Goal: Information Seeking & Learning: Learn about a topic

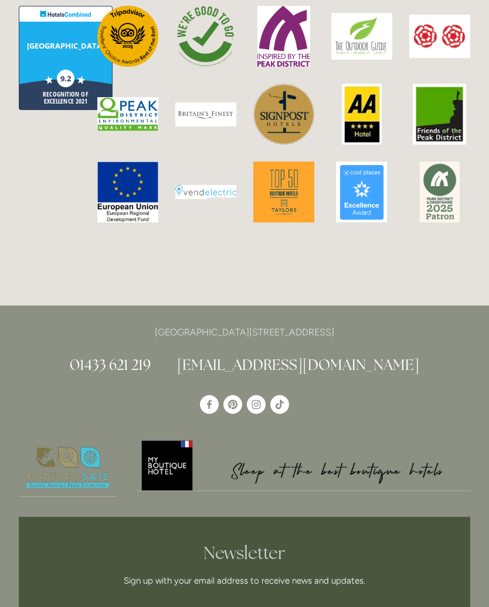
scroll to position [2956, 0]
click at [4, 336] on div "[GEOGRAPHIC_DATA][STREET_ADDRESS] 01433 621 219 [EMAIL_ADDRESS][DOMAIN_NAME]" at bounding box center [244, 532] width 489 height 453
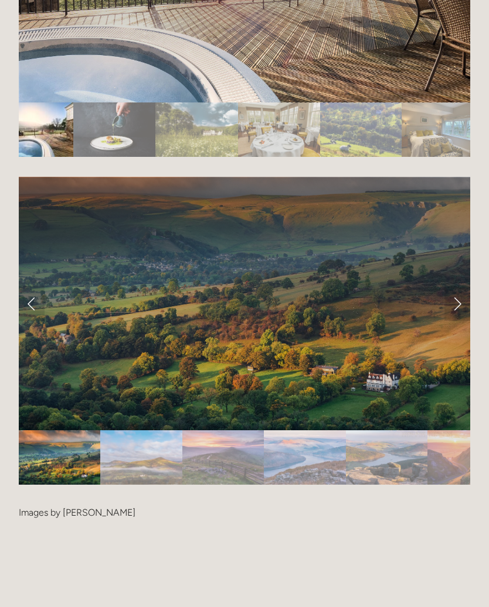
scroll to position [2295, 0]
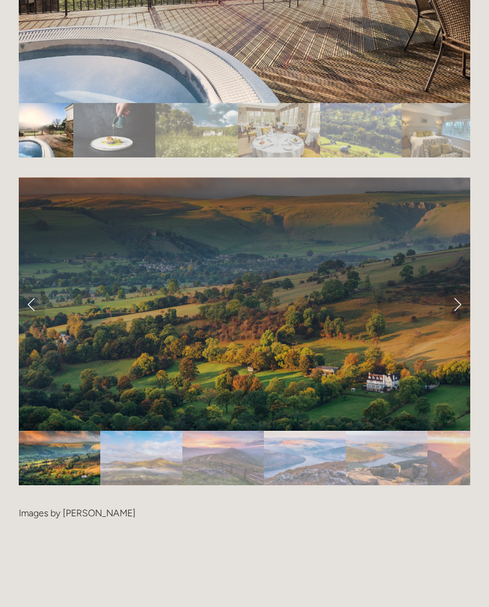
click at [451, 286] on link "Next Slide" at bounding box center [457, 303] width 26 height 35
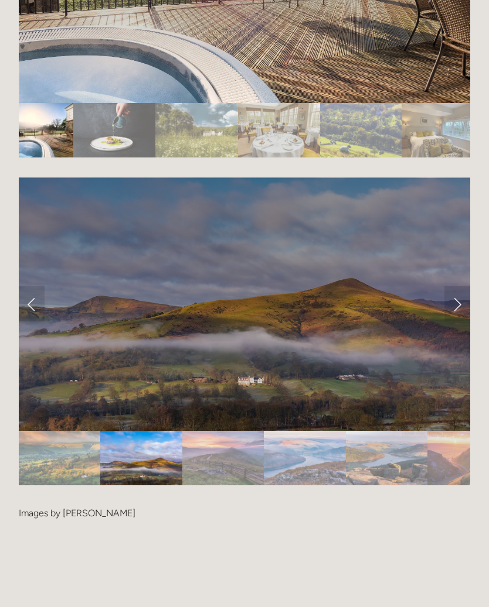
click at [451, 286] on link "Next Slide" at bounding box center [457, 303] width 26 height 35
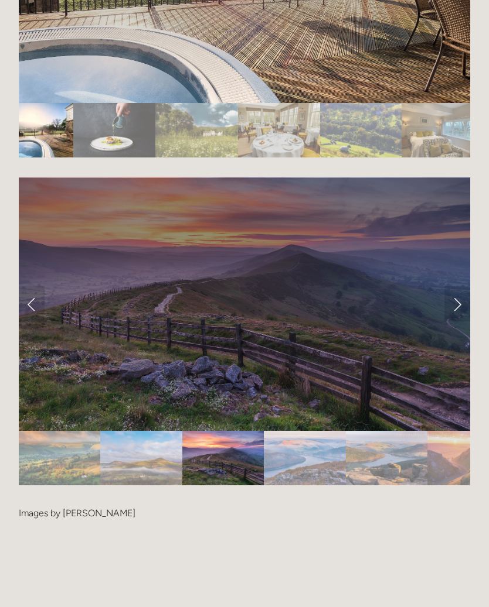
click at [453, 286] on link "Next Slide" at bounding box center [457, 303] width 26 height 35
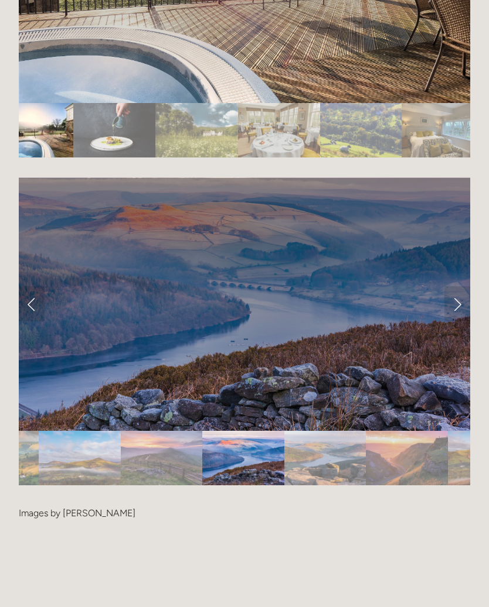
click at [453, 286] on link "Next Slide" at bounding box center [457, 303] width 26 height 35
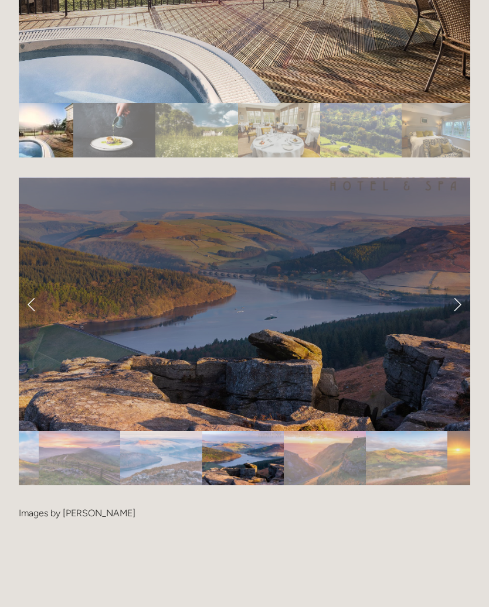
click at [456, 286] on link "Next Slide" at bounding box center [457, 303] width 26 height 35
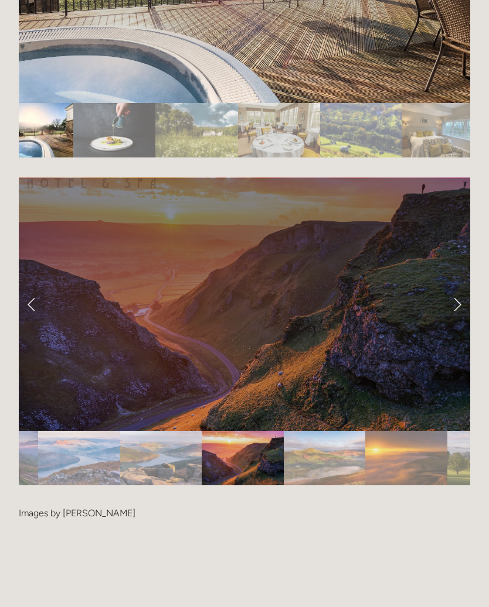
click at [456, 286] on link "Next Slide" at bounding box center [457, 303] width 26 height 35
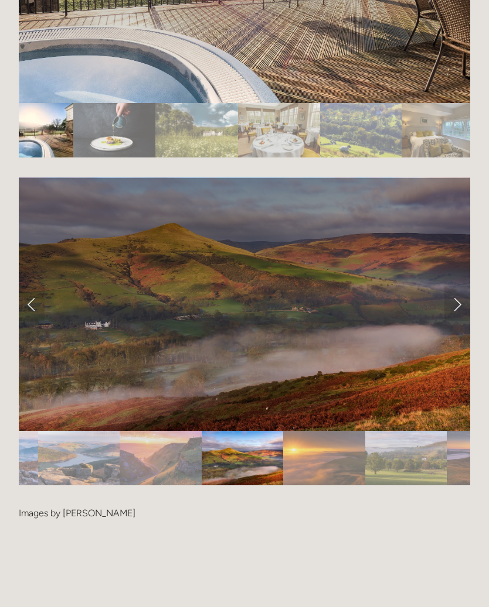
click at [456, 286] on link "Next Slide" at bounding box center [457, 303] width 26 height 35
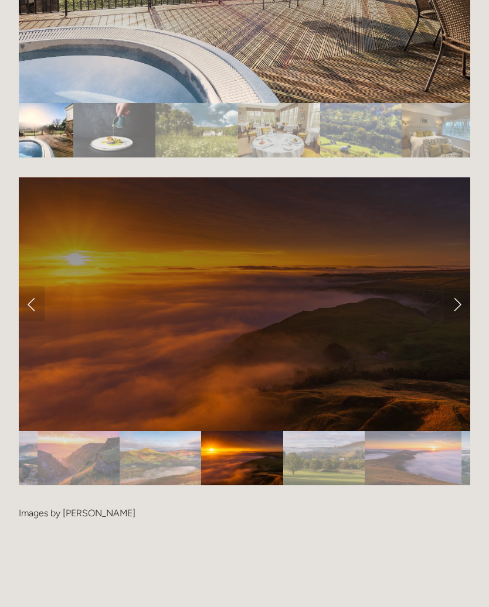
click at [29, 286] on link "Previous Slide" at bounding box center [32, 303] width 26 height 35
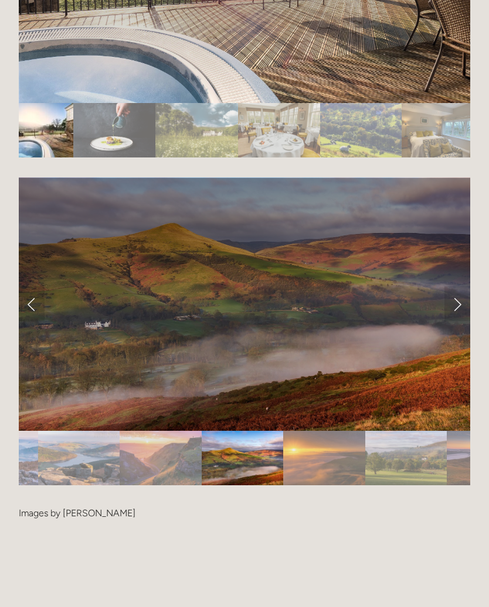
click at [458, 286] on link "Next Slide" at bounding box center [457, 303] width 26 height 35
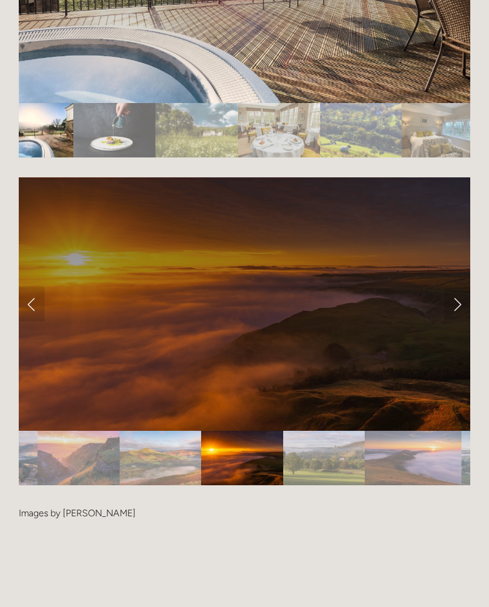
click at [455, 286] on link "Next Slide" at bounding box center [457, 303] width 26 height 35
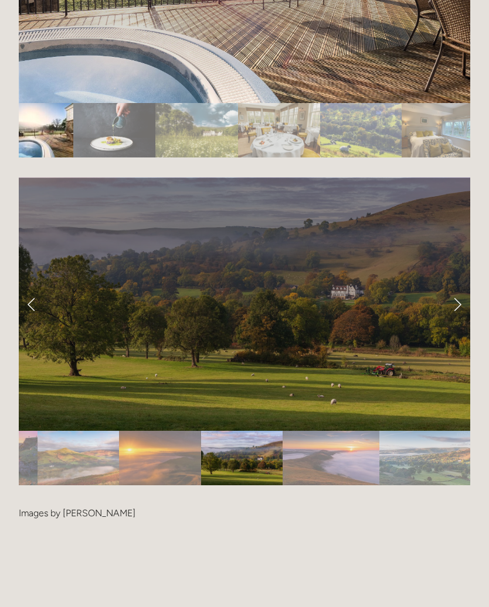
click at [454, 286] on link "Next Slide" at bounding box center [457, 303] width 26 height 35
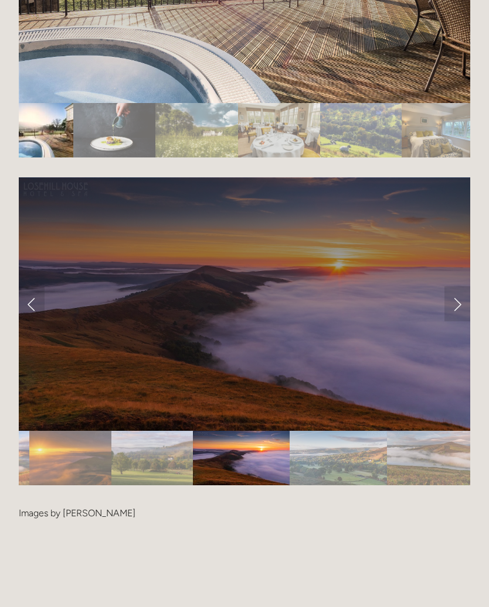
click at [454, 286] on link "Next Slide" at bounding box center [457, 303] width 26 height 35
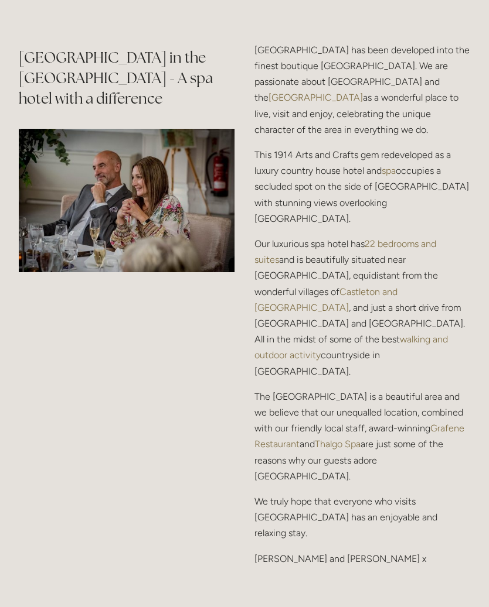
scroll to position [1446, 0]
click at [306, 357] on link "walking and outdoor activity" at bounding box center [352, 347] width 196 height 27
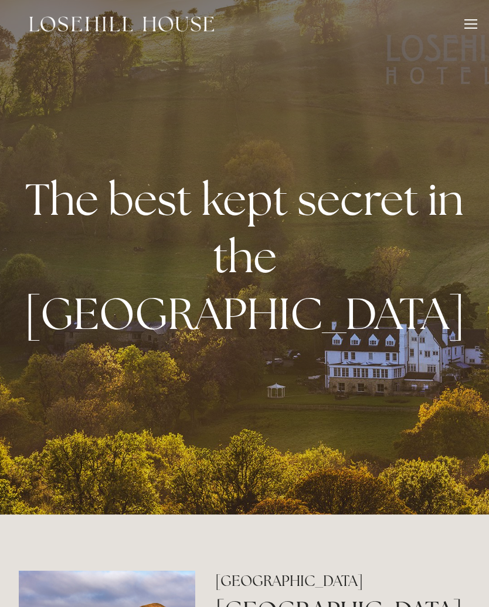
scroll to position [0, 0]
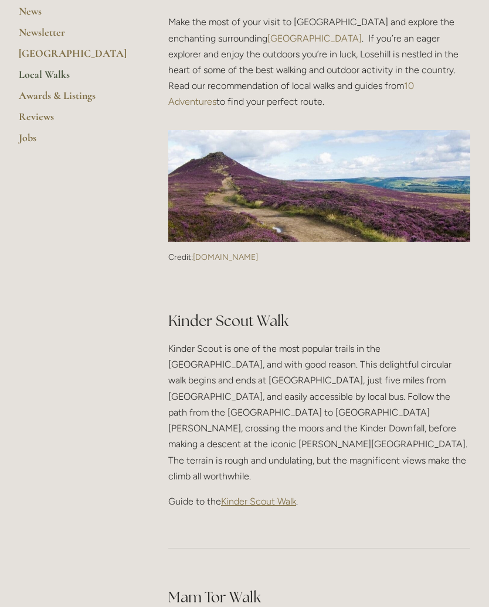
scroll to position [333, 0]
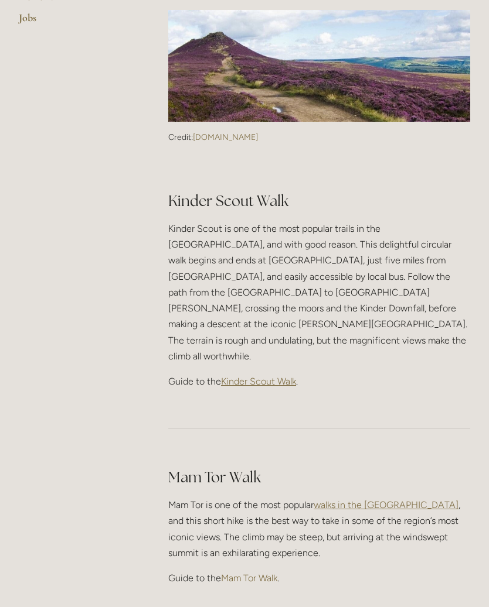
click at [267, 376] on span "Kinder Scout Walk" at bounding box center [258, 381] width 75 height 11
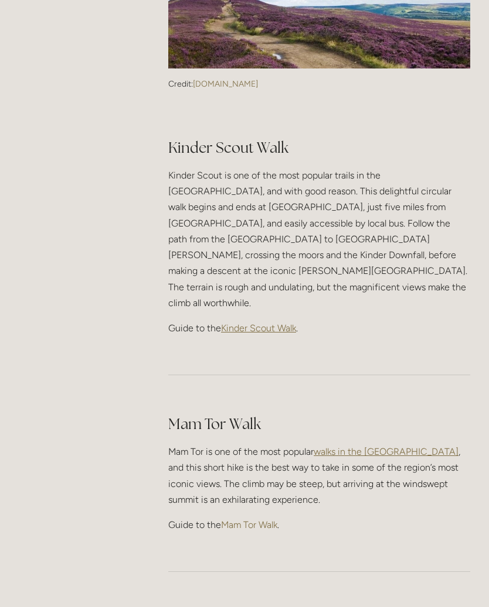
scroll to position [507, 0]
click at [360, 446] on span "walks in the Peak District" at bounding box center [385, 451] width 145 height 11
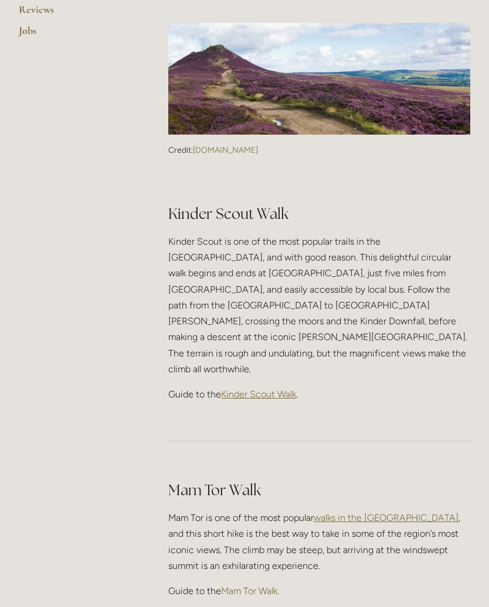
scroll to position [438, 0]
